Goal: Contribute content: Contribute content

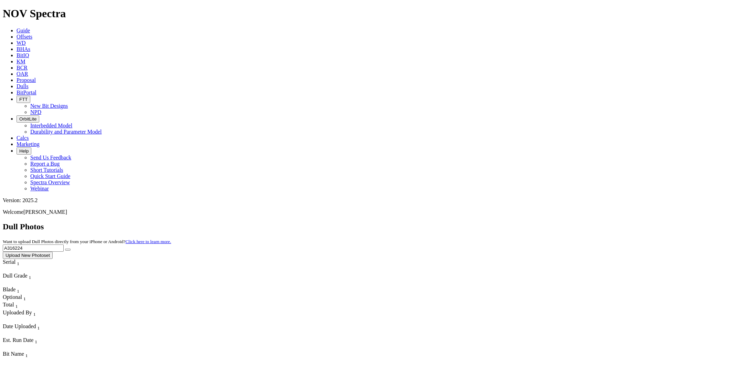
drag, startPoint x: 0, startPoint y: 0, endPoint x: 287, endPoint y: 6, distance: 287.2
click at [17, 83] on icon at bounding box center [17, 86] width 0 height 6
click at [32, 34] on link "Offsets" at bounding box center [25, 37] width 16 height 6
click at [30, 28] on span "Guide" at bounding box center [23, 31] width 13 height 6
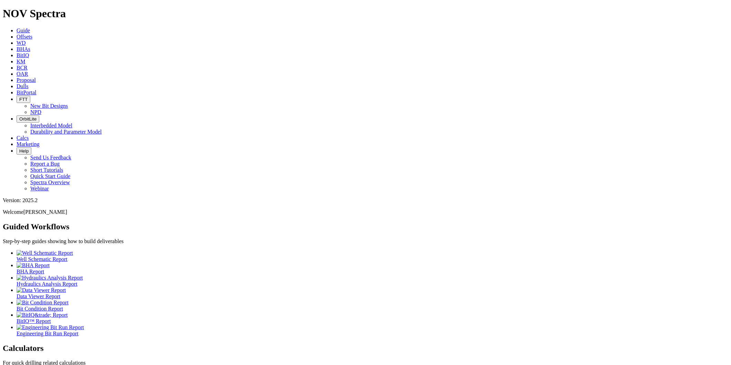
click at [29, 83] on link "Dulls" at bounding box center [23, 86] width 12 height 6
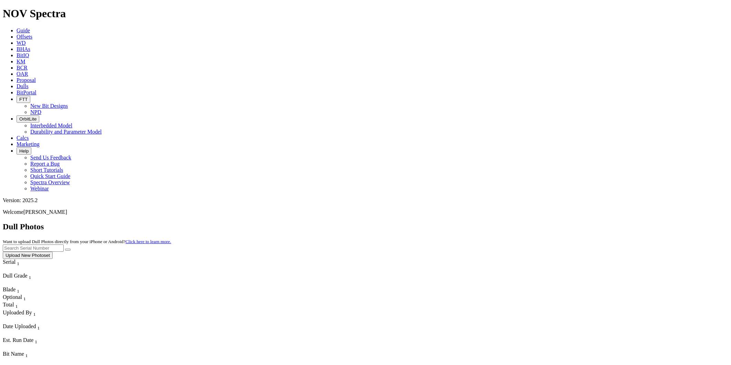
click at [53, 252] on button "Upload New Photoset" at bounding box center [28, 255] width 50 height 7
